Goal: Navigation & Orientation: Understand site structure

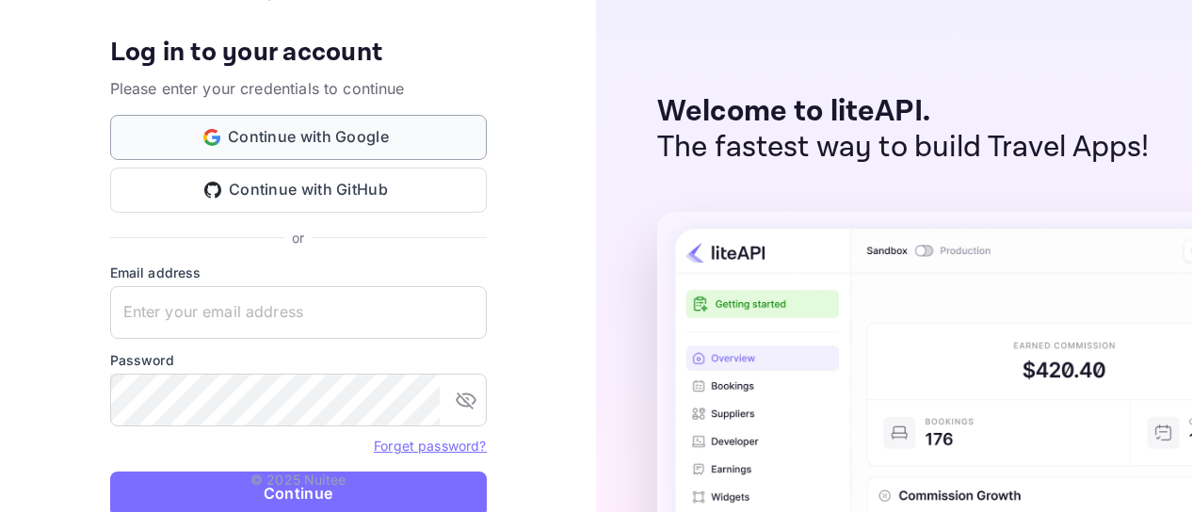
click at [326, 132] on button "Continue with Google" at bounding box center [298, 137] width 377 height 45
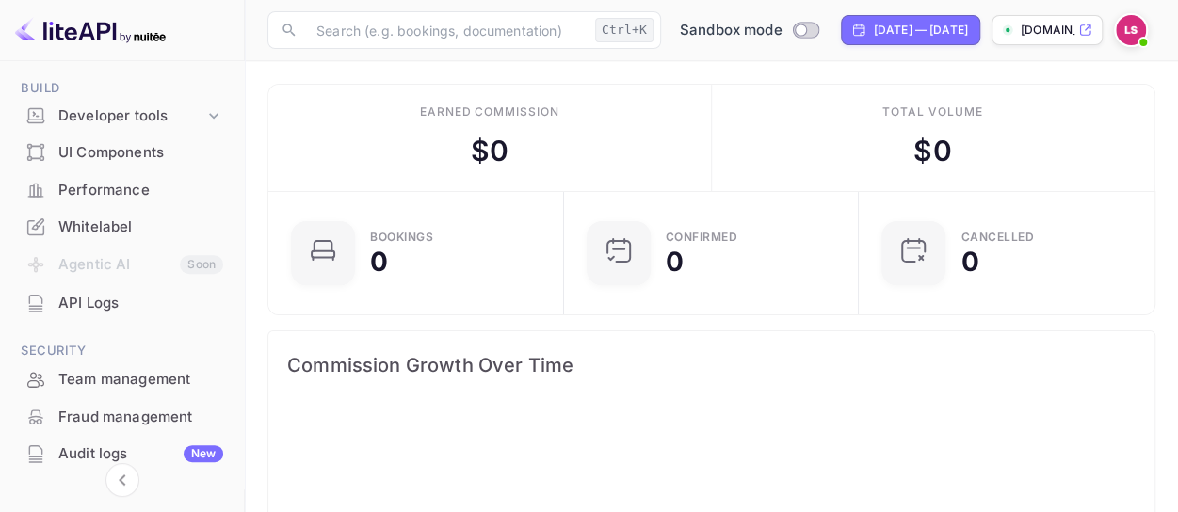
scroll to position [294, 0]
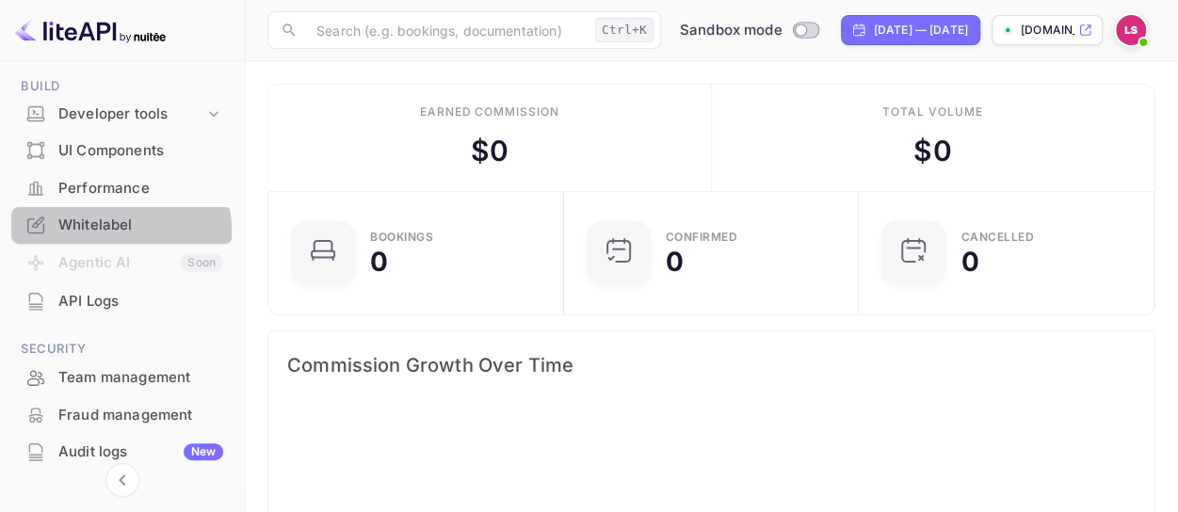
click at [81, 231] on div "Whitelabel" at bounding box center [140, 226] width 165 height 22
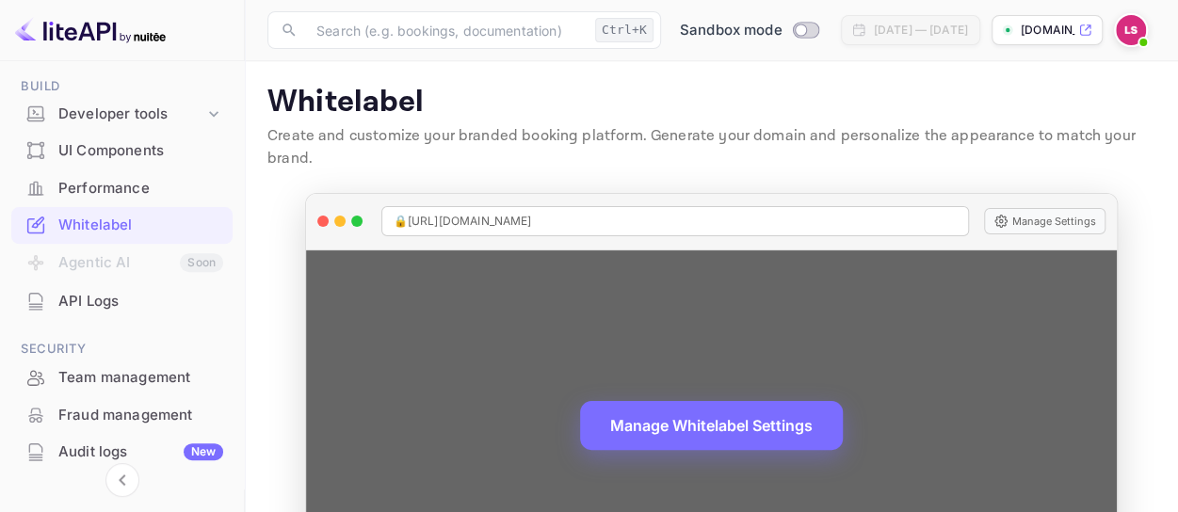
click at [532, 225] on span "🔒 [URL][DOMAIN_NAME]" at bounding box center [463, 221] width 138 height 17
click at [1045, 214] on button "Manage Settings" at bounding box center [1044, 221] width 121 height 26
click at [714, 212] on div "🔒 [URL][DOMAIN_NAME]" at bounding box center [675, 221] width 588 height 30
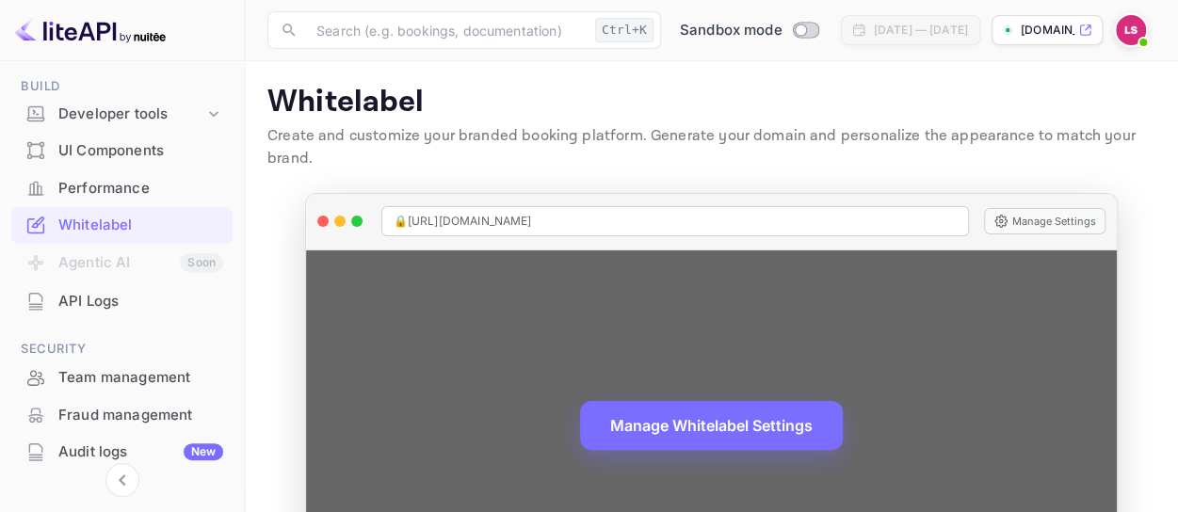
click at [714, 212] on div "🔒 [URL][DOMAIN_NAME]" at bounding box center [675, 221] width 588 height 30
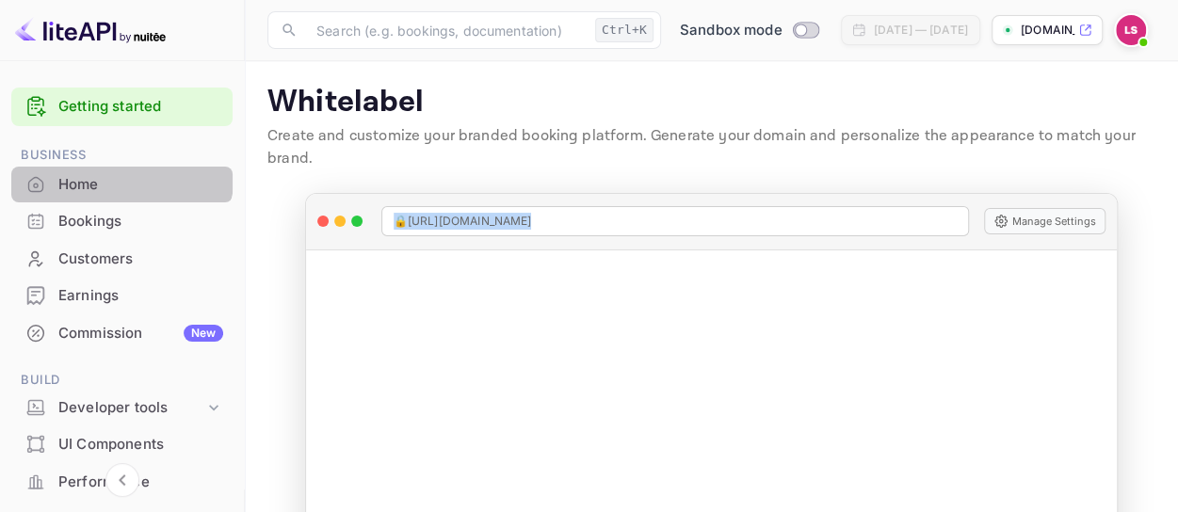
click at [94, 167] on div "Home" at bounding box center [121, 185] width 221 height 37
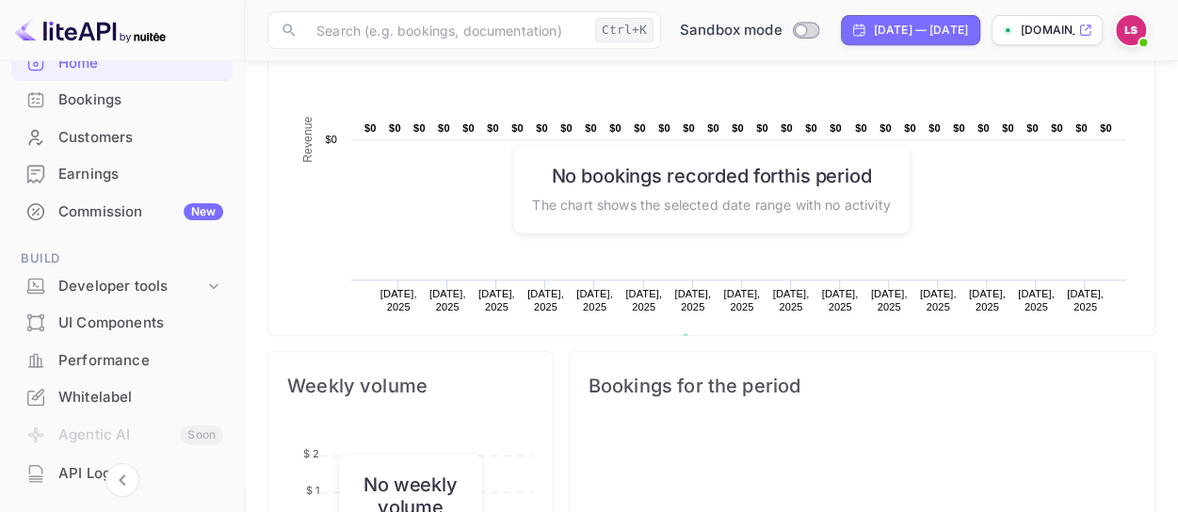
scroll to position [186, 0]
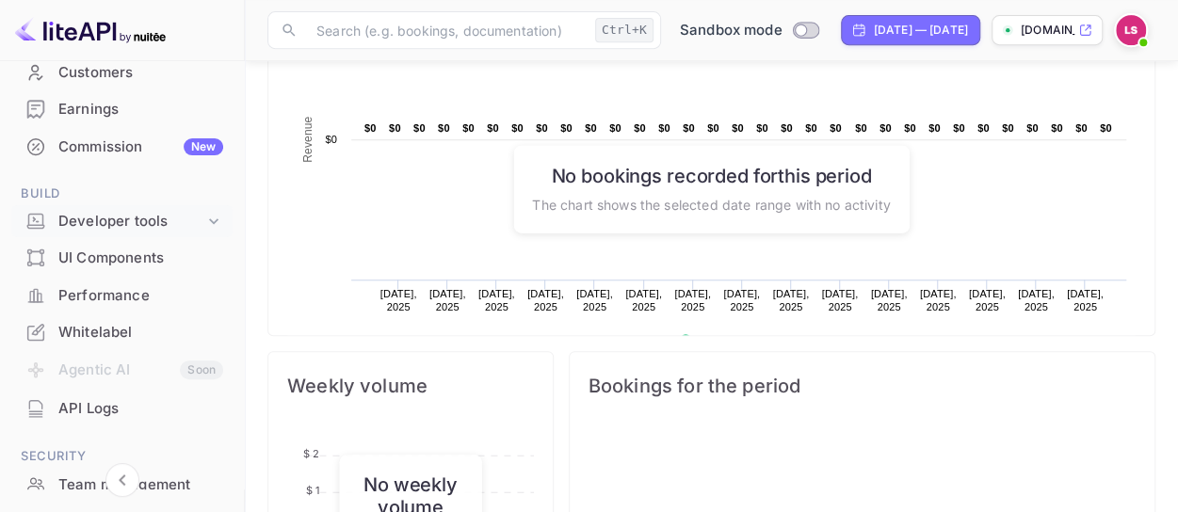
click at [210, 217] on icon at bounding box center [213, 221] width 19 height 19
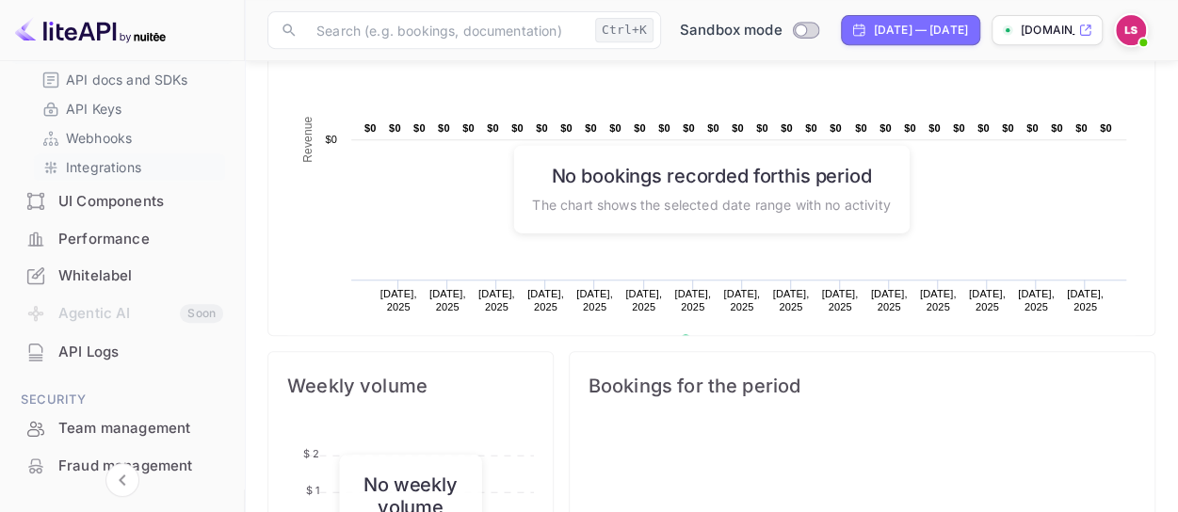
scroll to position [363, 0]
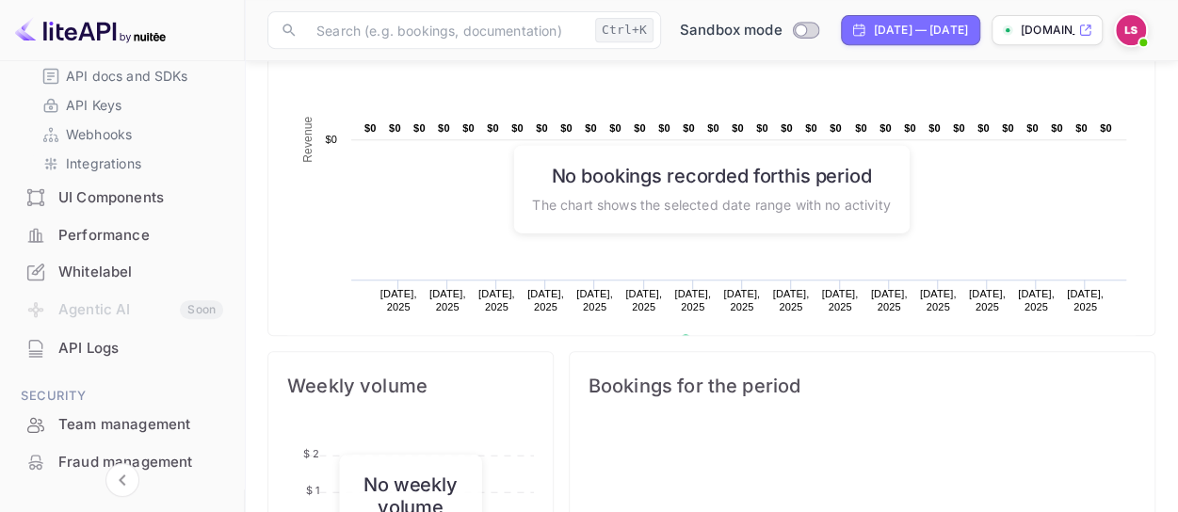
click at [119, 194] on div "UI Components" at bounding box center [140, 198] width 165 height 22
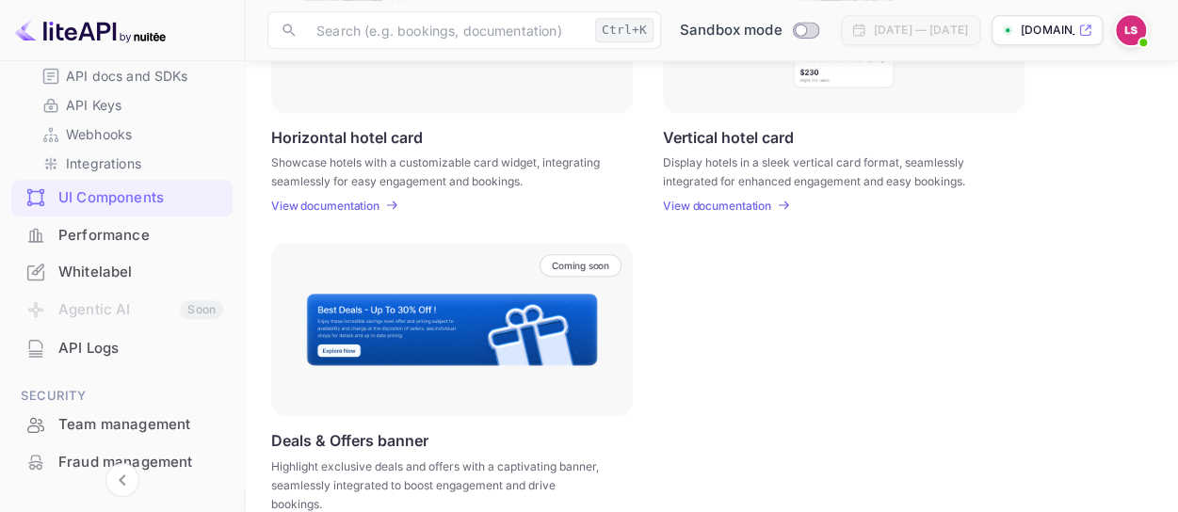
scroll to position [756, 0]
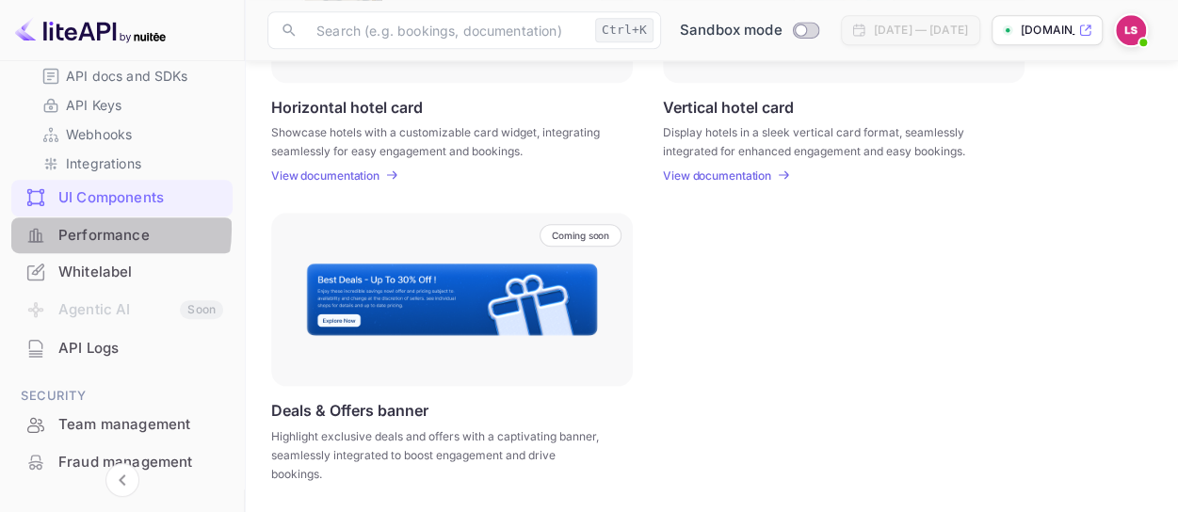
click at [92, 229] on div "Performance" at bounding box center [140, 236] width 165 height 22
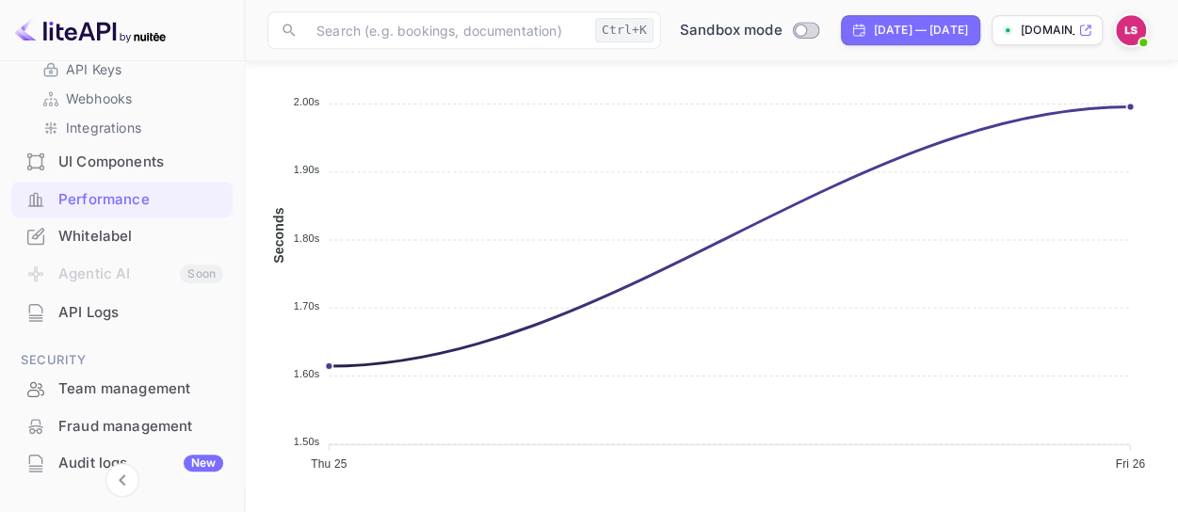
scroll to position [398, 0]
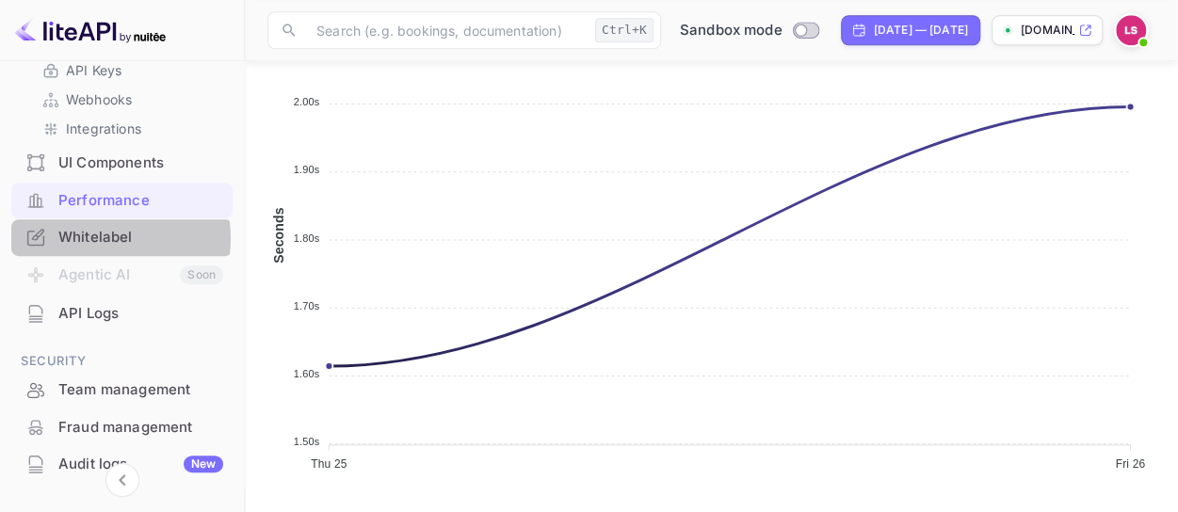
click at [90, 237] on div "Whitelabel" at bounding box center [140, 238] width 165 height 22
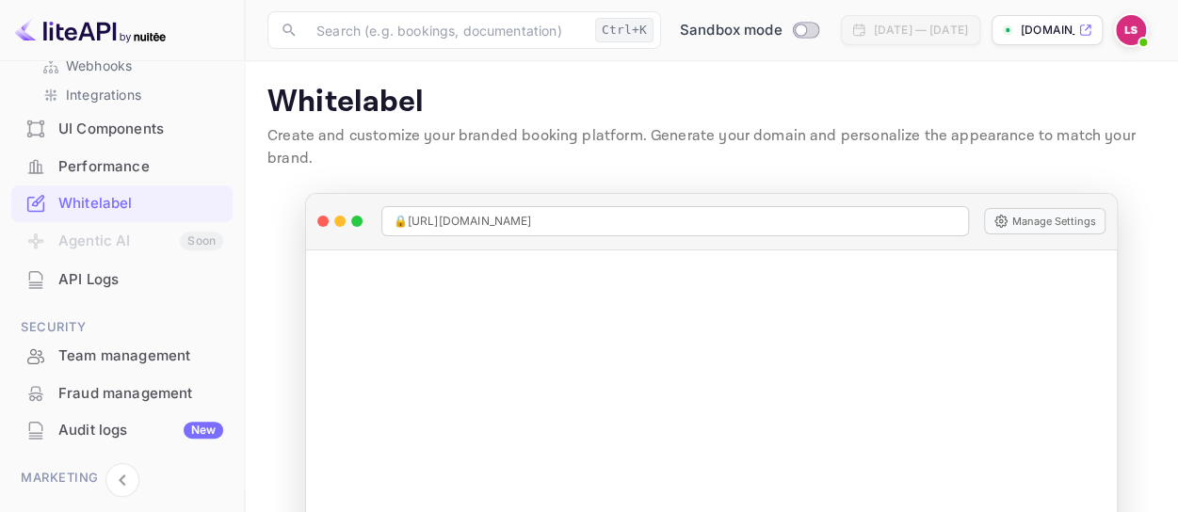
scroll to position [447, 0]
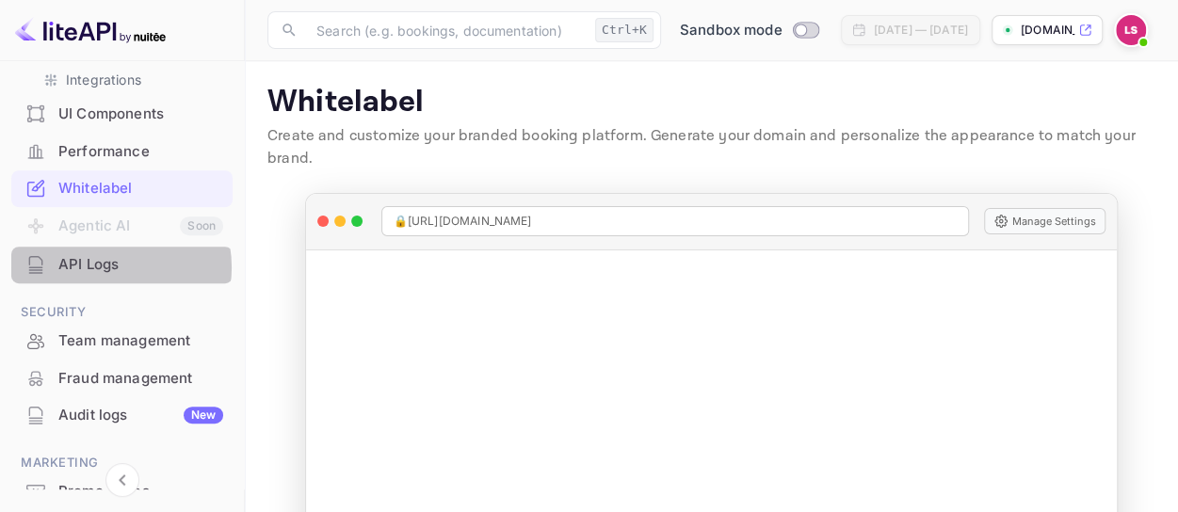
click at [103, 266] on div "API Logs" at bounding box center [140, 265] width 165 height 22
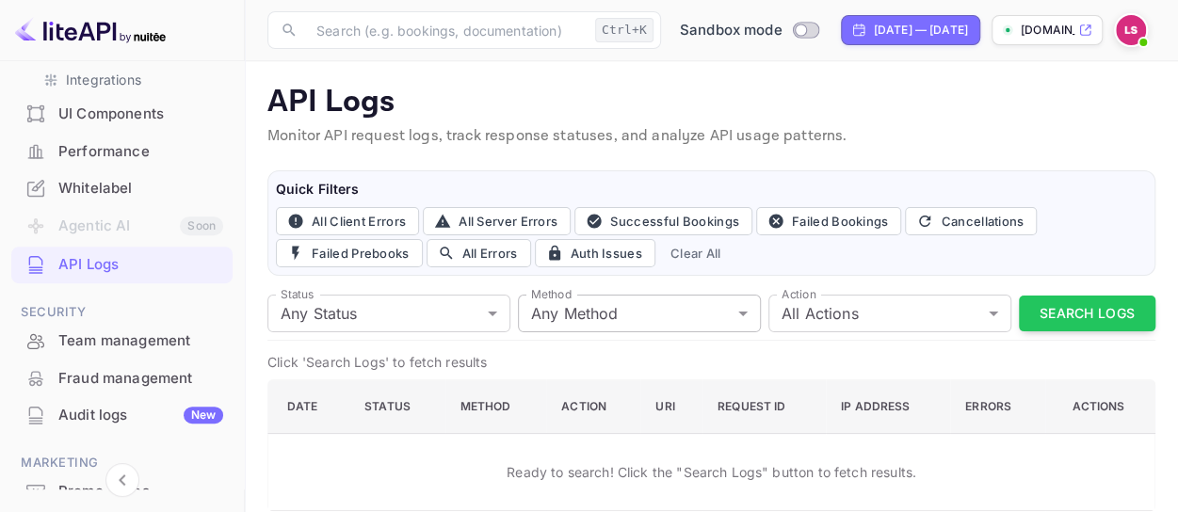
click at [571, 325] on body "Getting started Business Home Bookings Customers Earnings Commission New Build …" at bounding box center [589, 267] width 1178 height 534
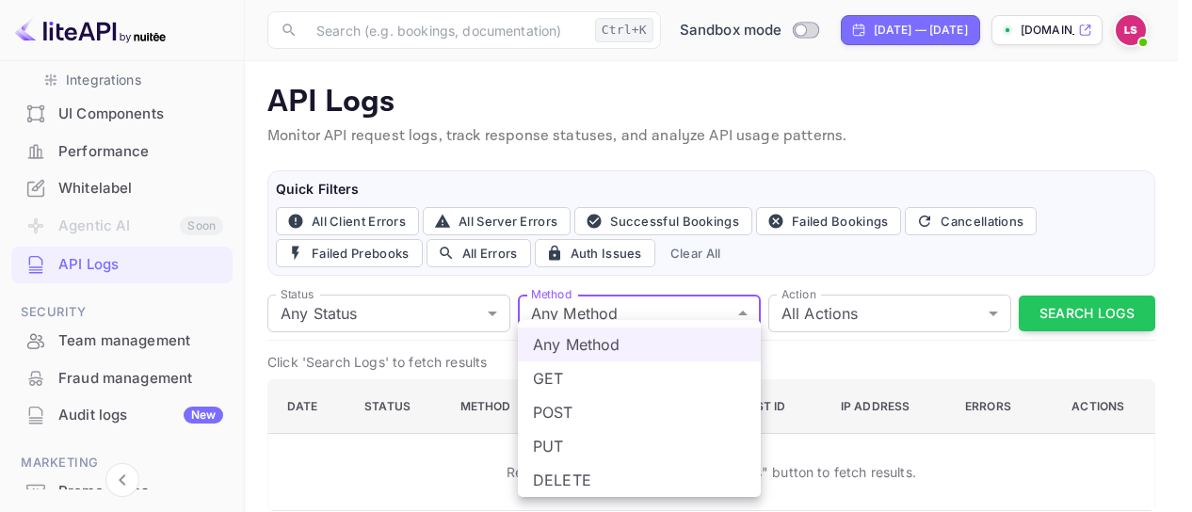
click at [570, 317] on div at bounding box center [596, 256] width 1192 height 512
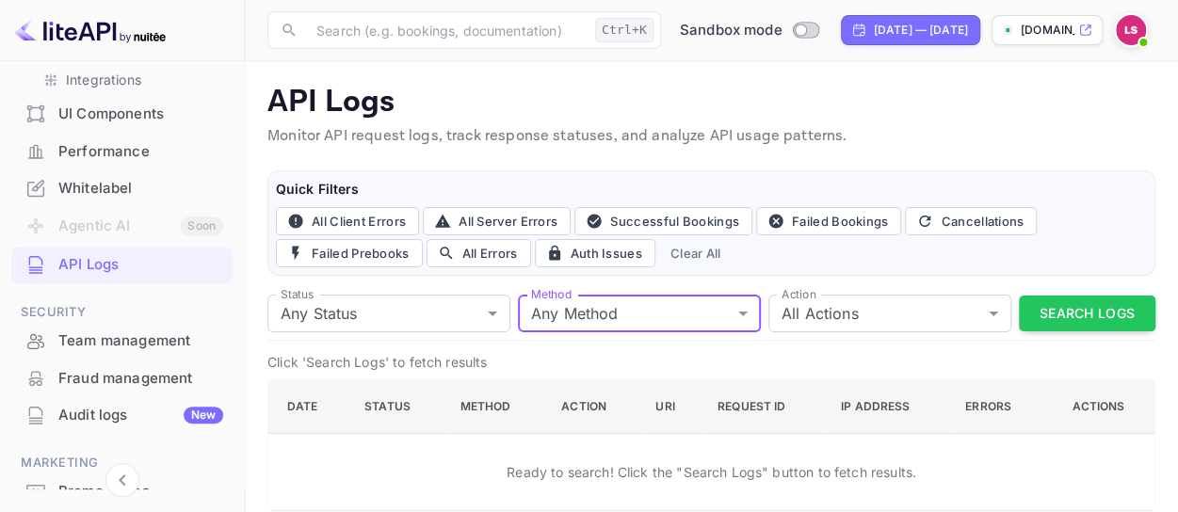
click at [124, 338] on div "Team management" at bounding box center [140, 341] width 165 height 22
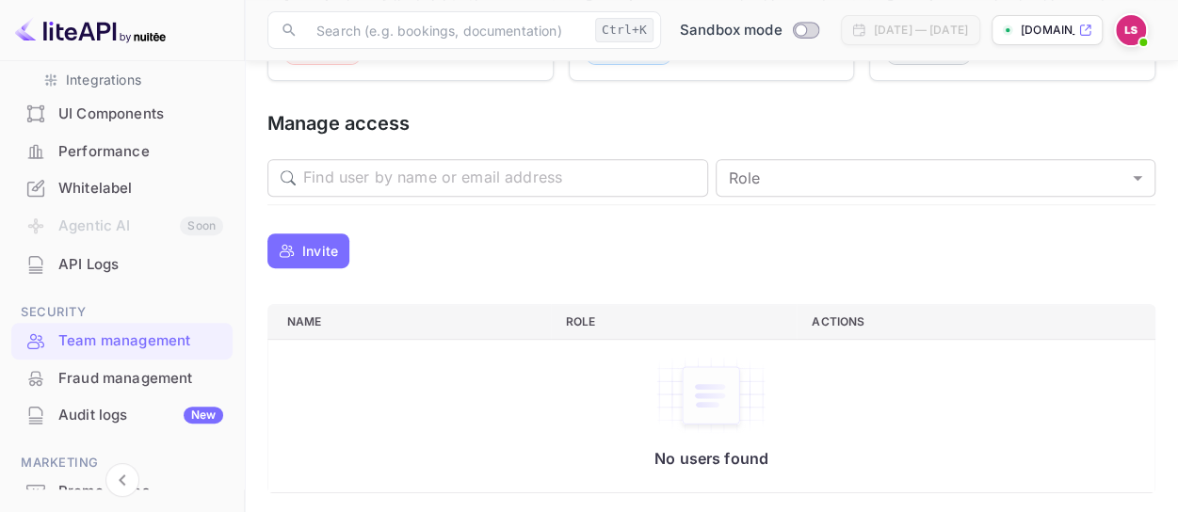
scroll to position [549, 0]
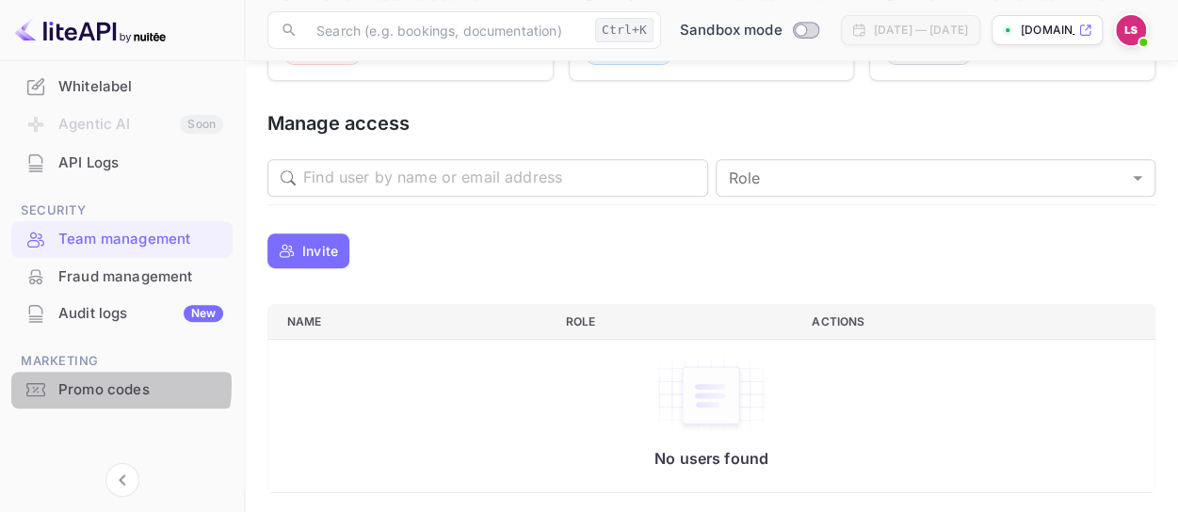
click at [94, 385] on div "Promo codes" at bounding box center [140, 390] width 165 height 22
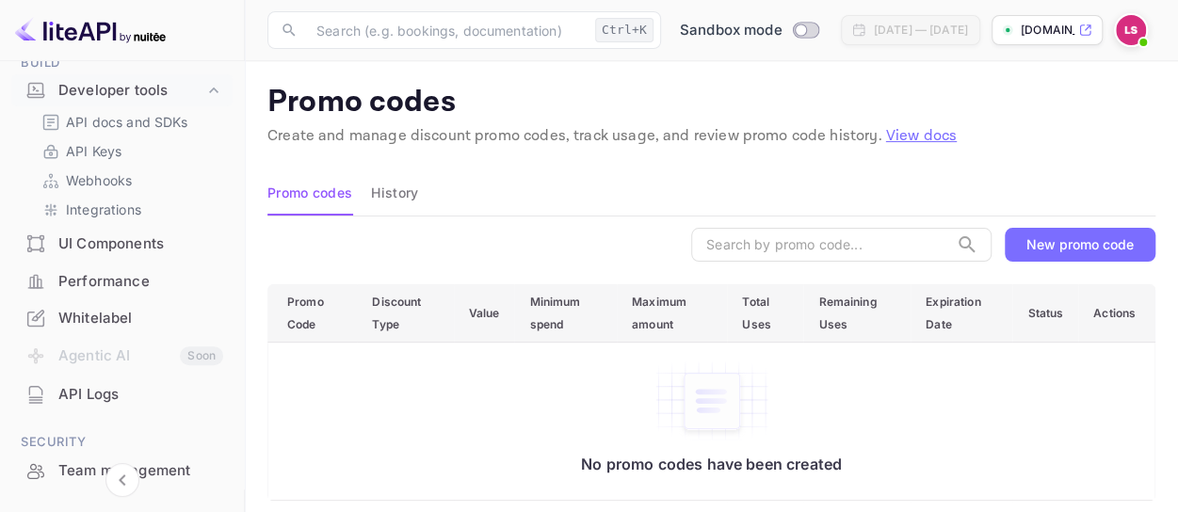
scroll to position [316, 0]
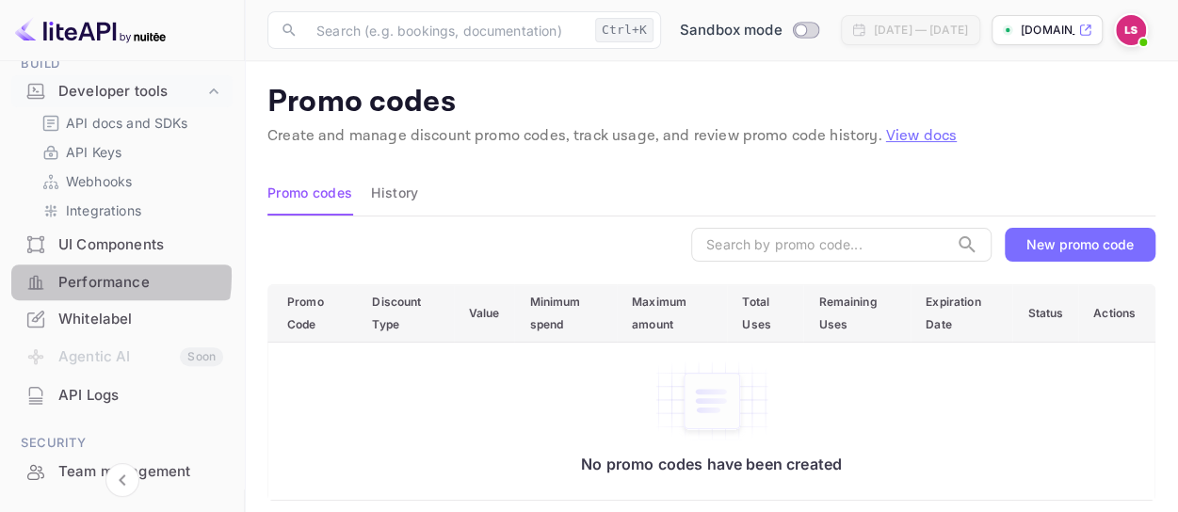
click at [89, 276] on div "Performance" at bounding box center [140, 283] width 165 height 22
